Goal: Task Accomplishment & Management: Use online tool/utility

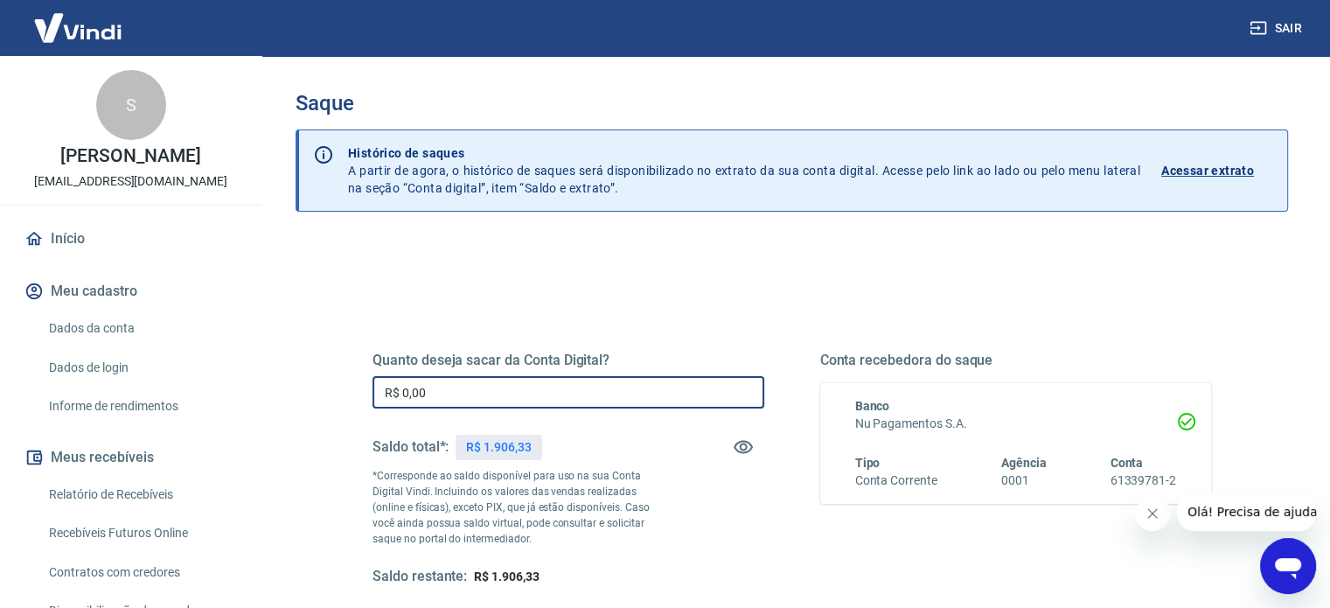
click at [493, 391] on input "R$ 0,00" at bounding box center [569, 392] width 392 height 32
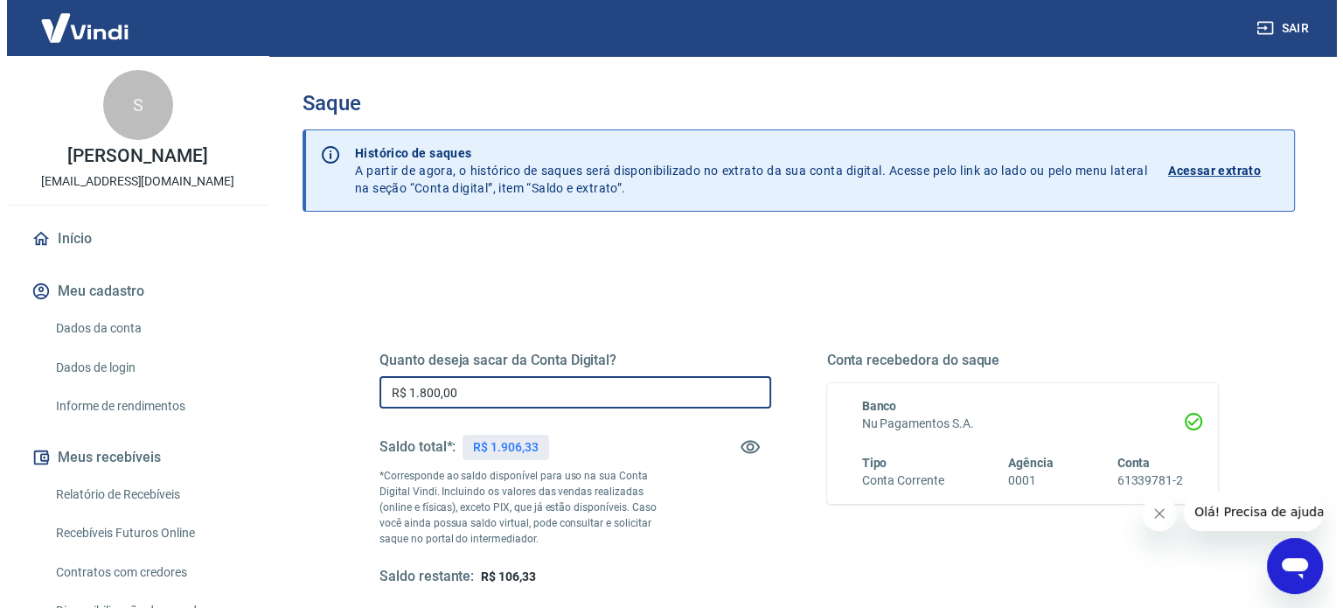
scroll to position [255, 0]
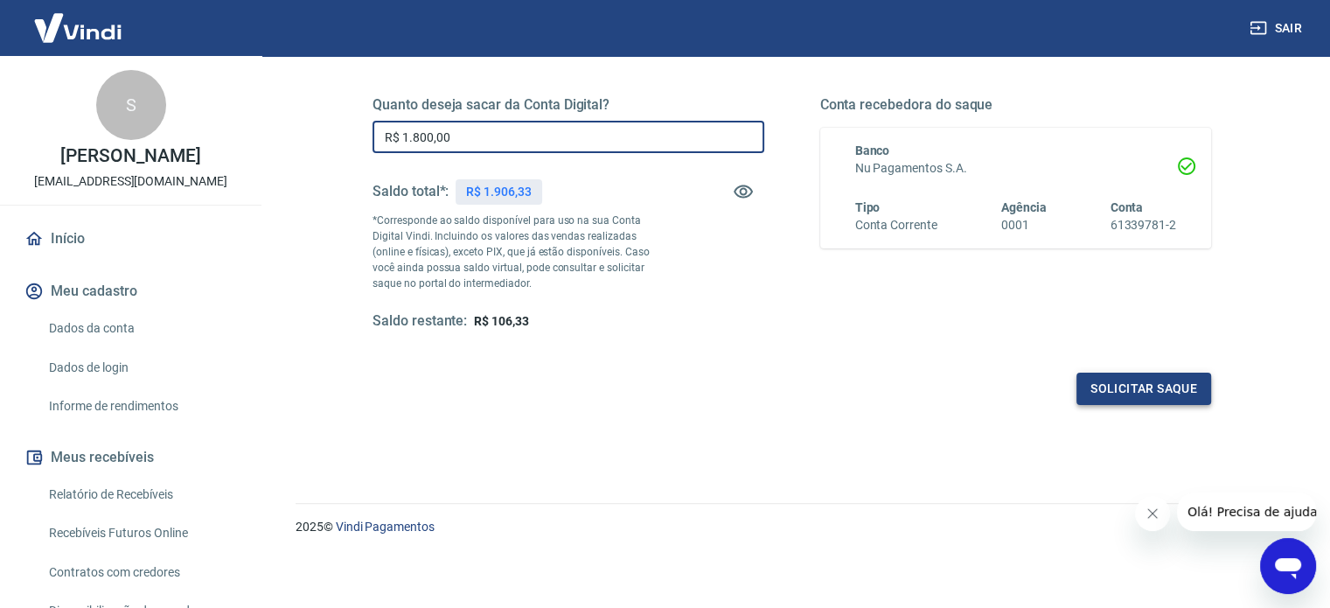
type input "R$ 1.800,00"
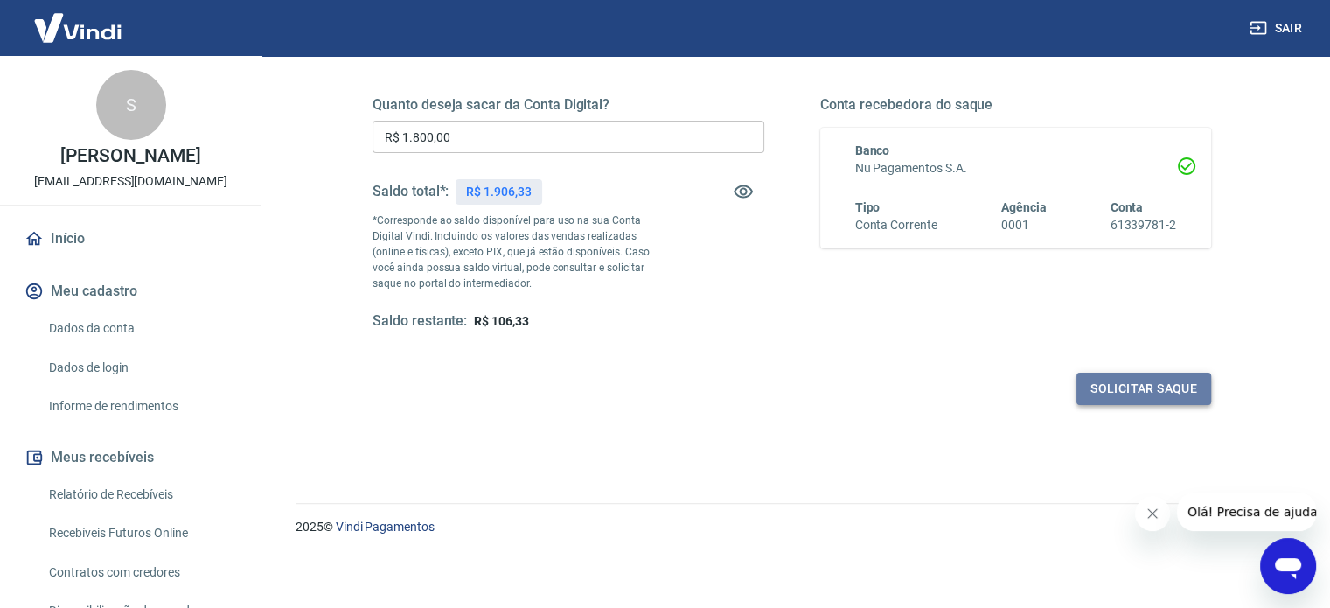
click at [1160, 393] on button "Solicitar saque" at bounding box center [1144, 389] width 135 height 32
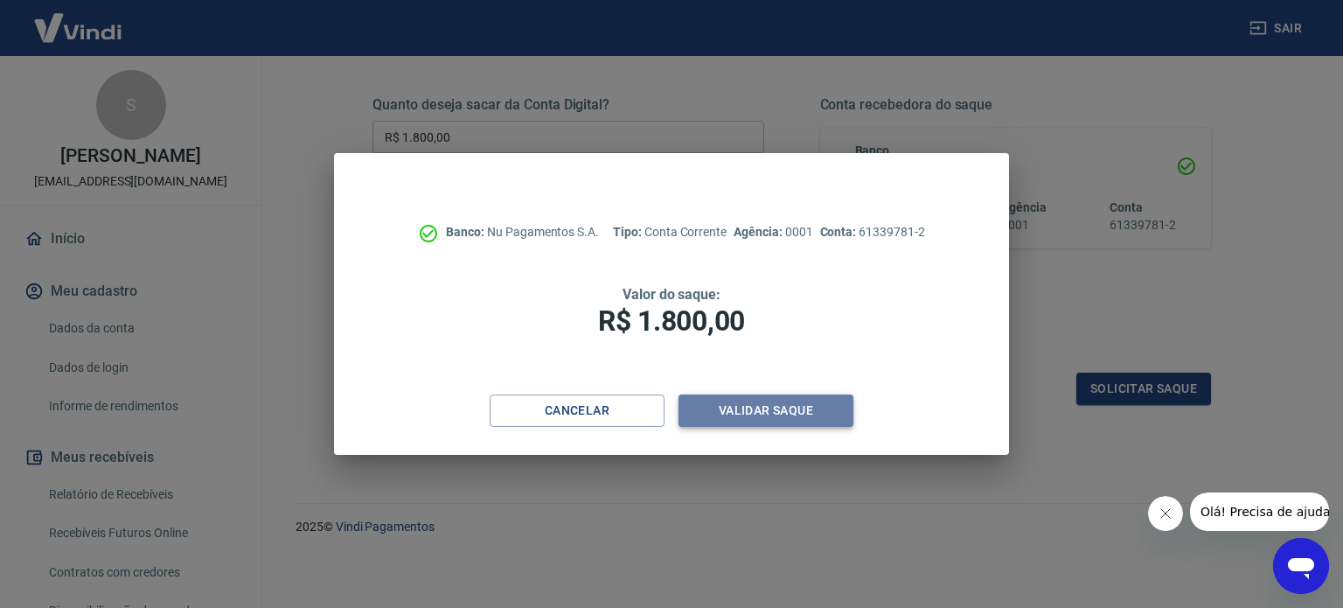
click at [801, 409] on button "Validar saque" at bounding box center [766, 410] width 175 height 32
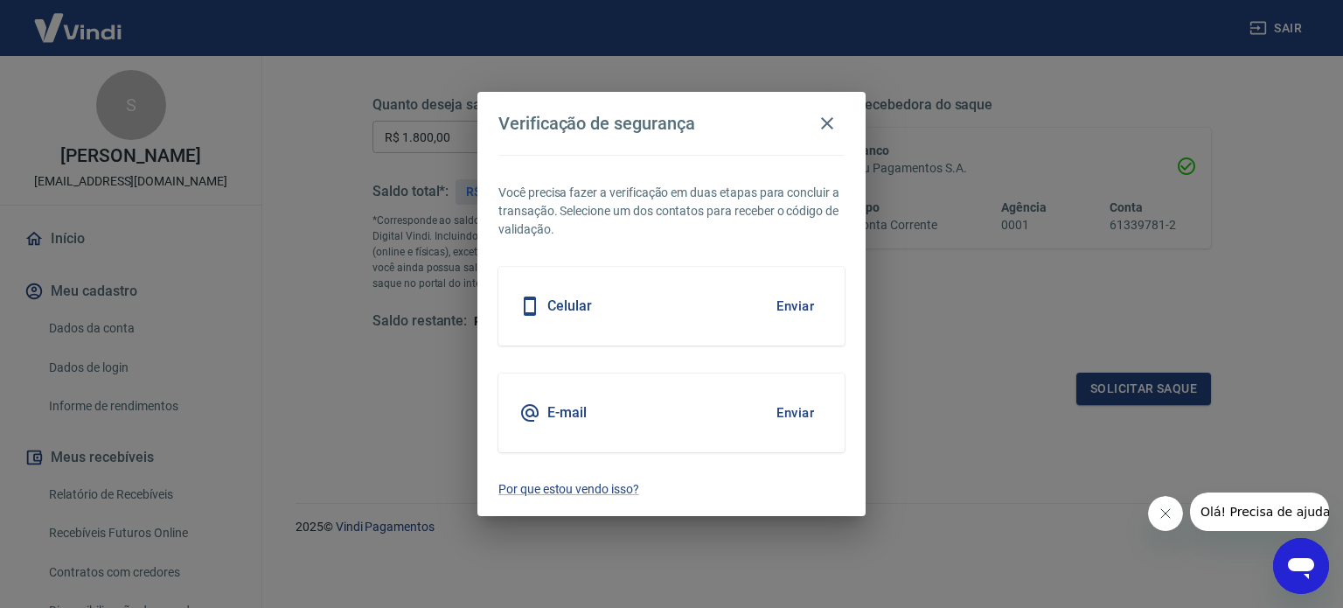
click at [584, 304] on h5 "Celular" at bounding box center [569, 305] width 45 height 17
click at [800, 308] on button "Enviar" at bounding box center [795, 306] width 57 height 37
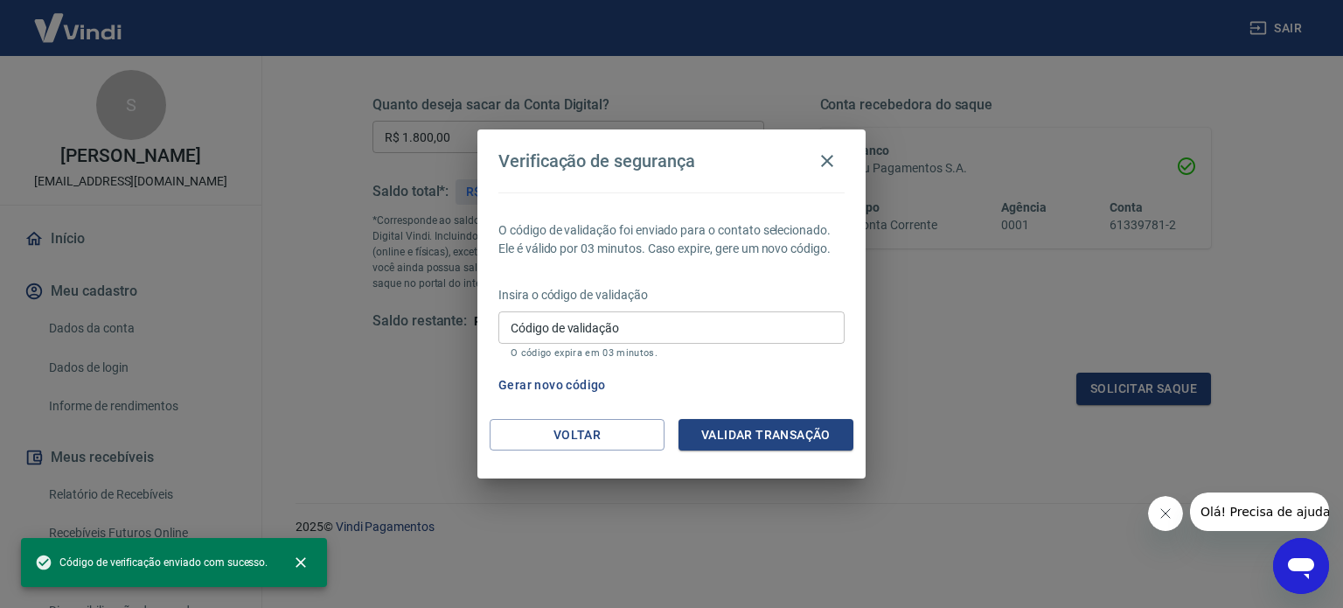
click at [659, 335] on input "Código de validação" at bounding box center [671, 327] width 346 height 32
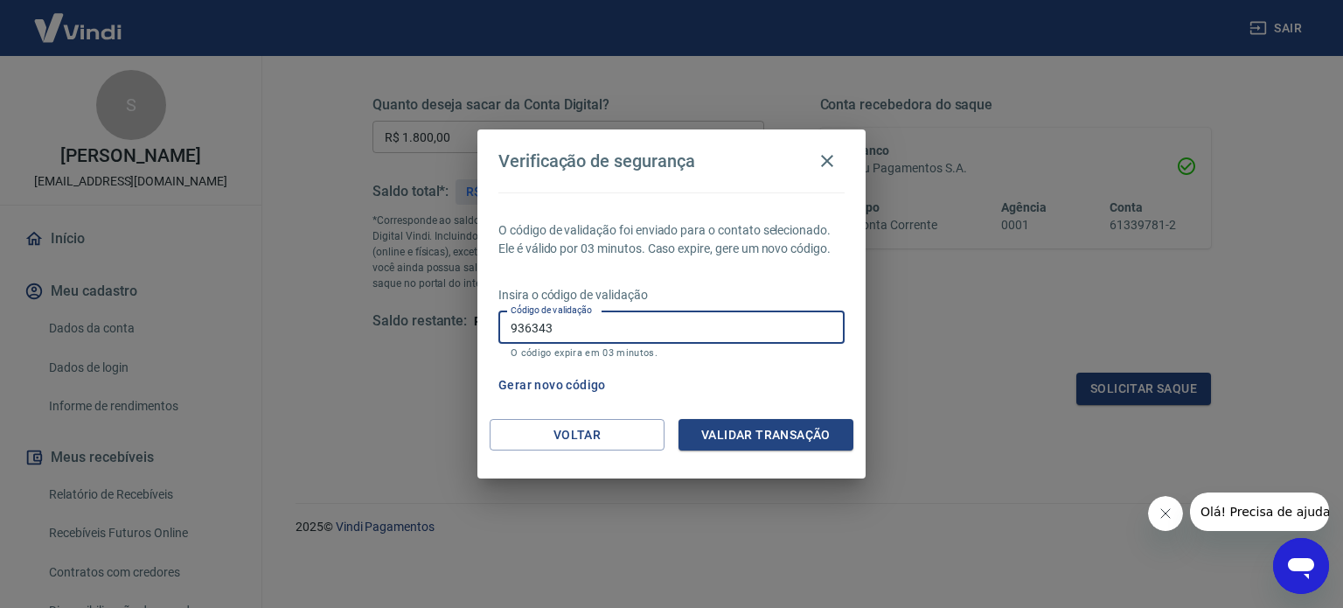
type input "936343"
click at [809, 438] on button "Validar transação" at bounding box center [766, 435] width 175 height 32
